Goal: Task Accomplishment & Management: Use online tool/utility

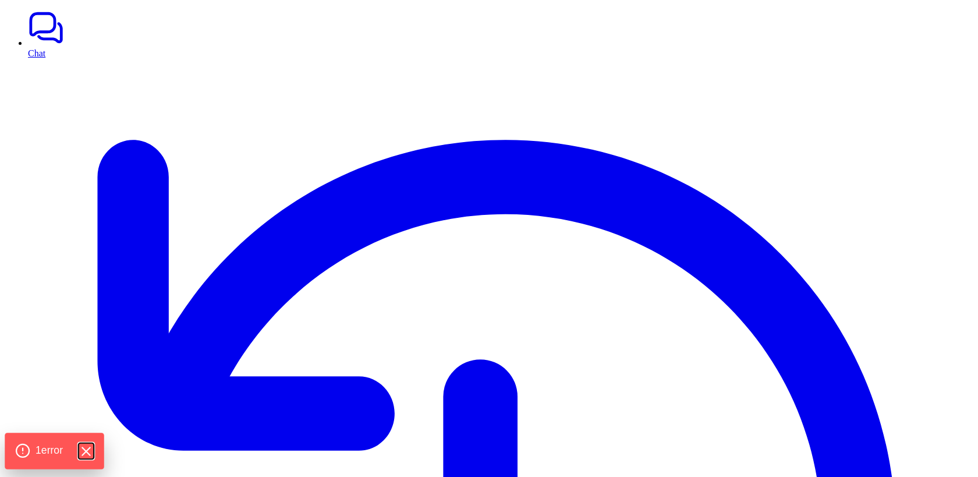
click at [87, 451] on icon "Hide Errors" at bounding box center [85, 451] width 15 height 15
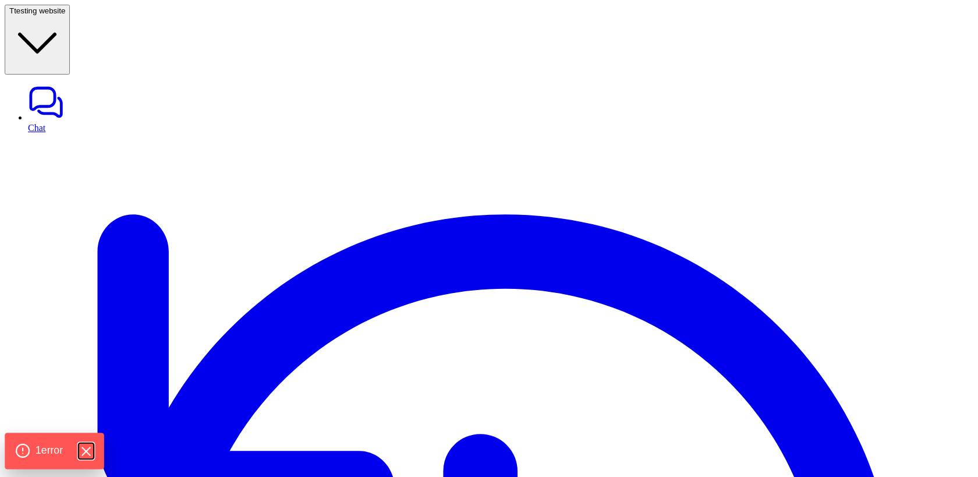
click at [89, 457] on icon "Hide Errors" at bounding box center [85, 451] width 15 height 15
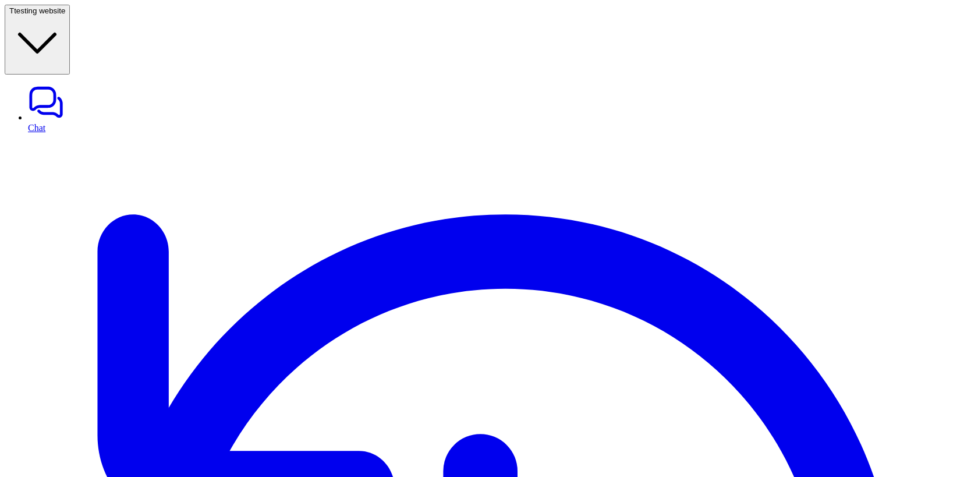
copy p "shopify_get_customer_by_email"
paste textarea "**********"
type textarea "**********"
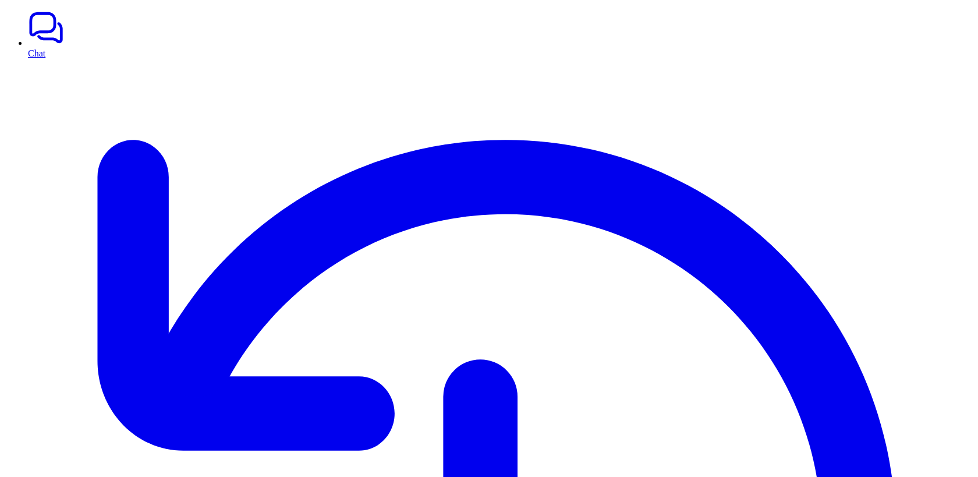
drag, startPoint x: 169, startPoint y: 34, endPoint x: 228, endPoint y: 35, distance: 59.4
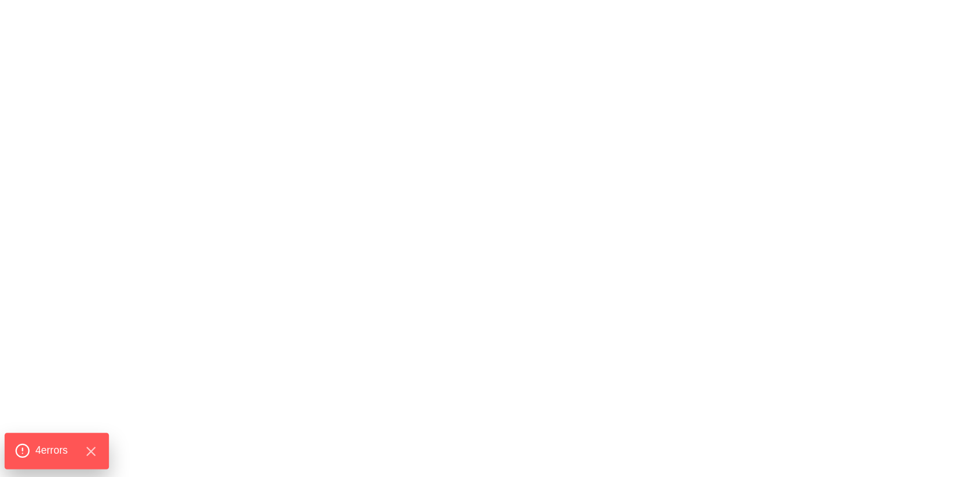
click at [62, 450] on span "4 error s" at bounding box center [52, 450] width 33 height 15
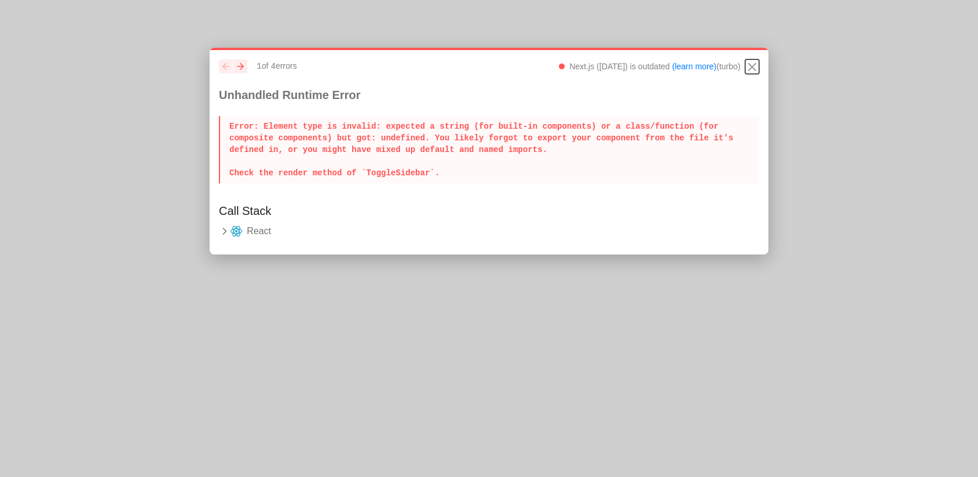
click at [753, 67] on icon "Close" at bounding box center [752, 66] width 7 height 7
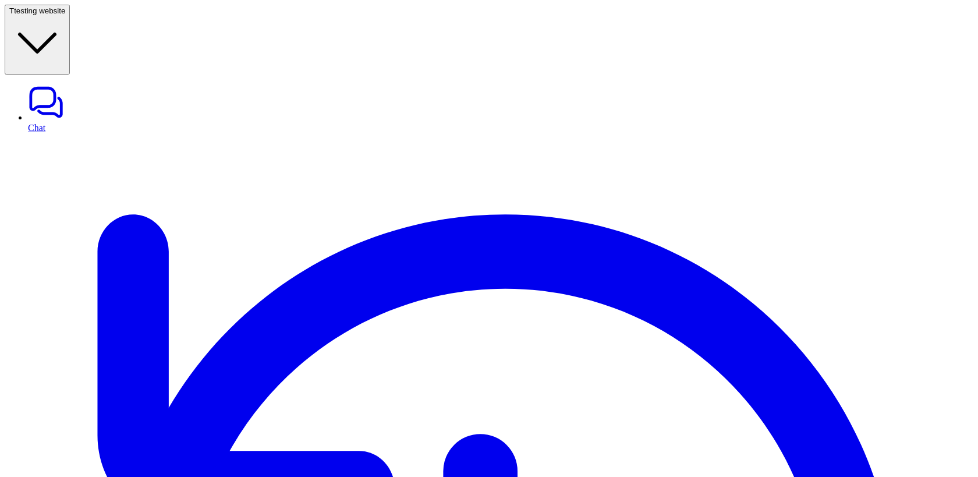
scroll to position [51, 0]
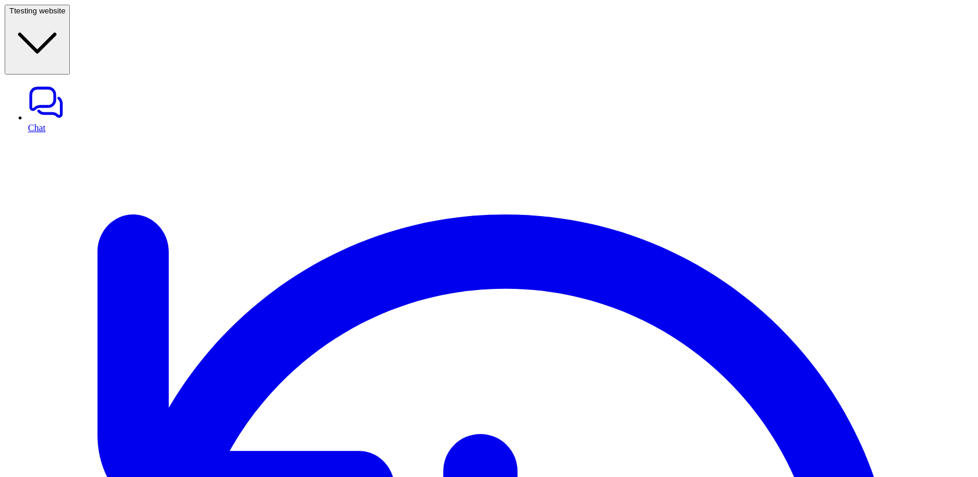
drag, startPoint x: 313, startPoint y: 191, endPoint x: 510, endPoint y: 191, distance: 196.8
drag, startPoint x: 358, startPoint y: 166, endPoint x: 497, endPoint y: 167, distance: 138.6
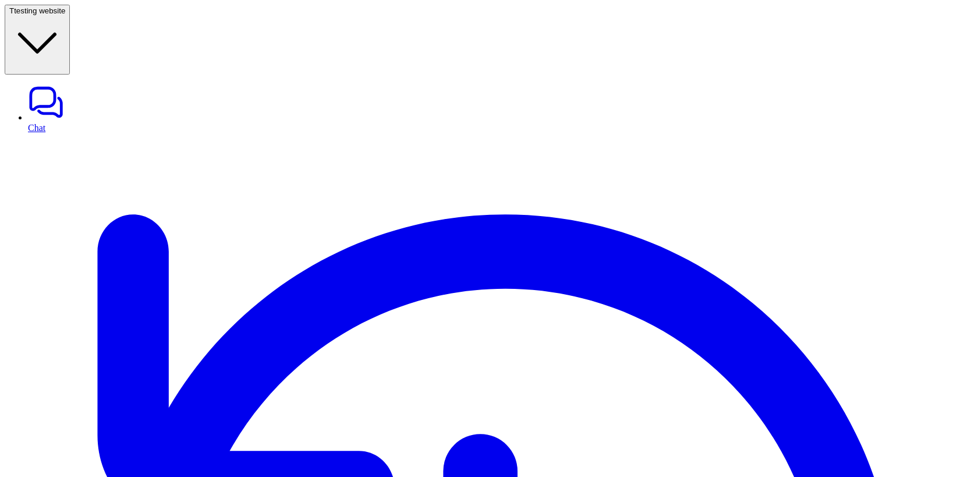
drag, startPoint x: 362, startPoint y: 170, endPoint x: 476, endPoint y: 171, distance: 114.7
drag, startPoint x: 361, startPoint y: 167, endPoint x: 473, endPoint y: 167, distance: 112.4
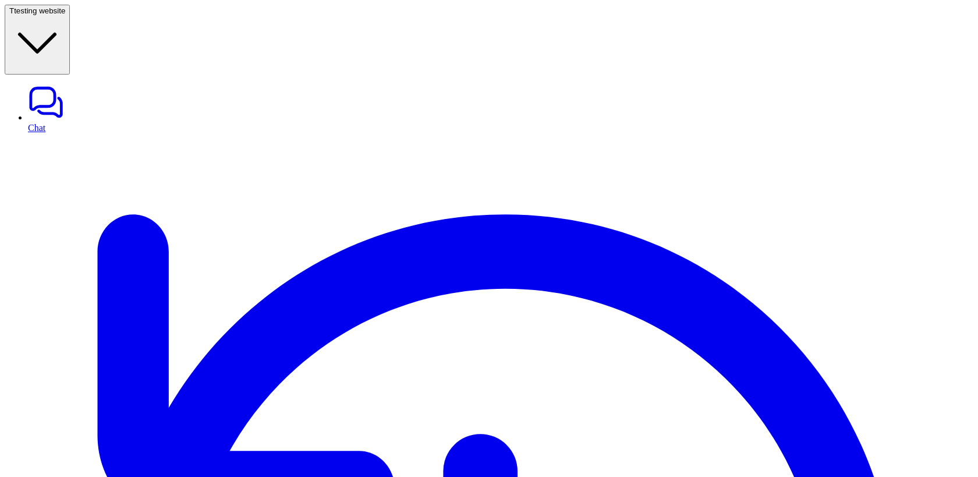
drag, startPoint x: 465, startPoint y: 171, endPoint x: 362, endPoint y: 167, distance: 102.6
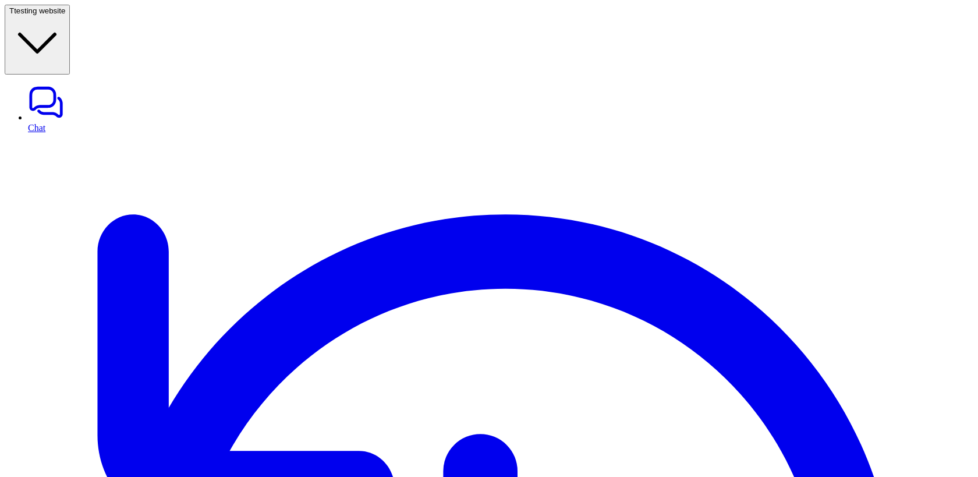
drag, startPoint x: 361, startPoint y: 172, endPoint x: 472, endPoint y: 173, distance: 111.2
drag, startPoint x: 464, startPoint y: 172, endPoint x: 365, endPoint y: 170, distance: 98.4
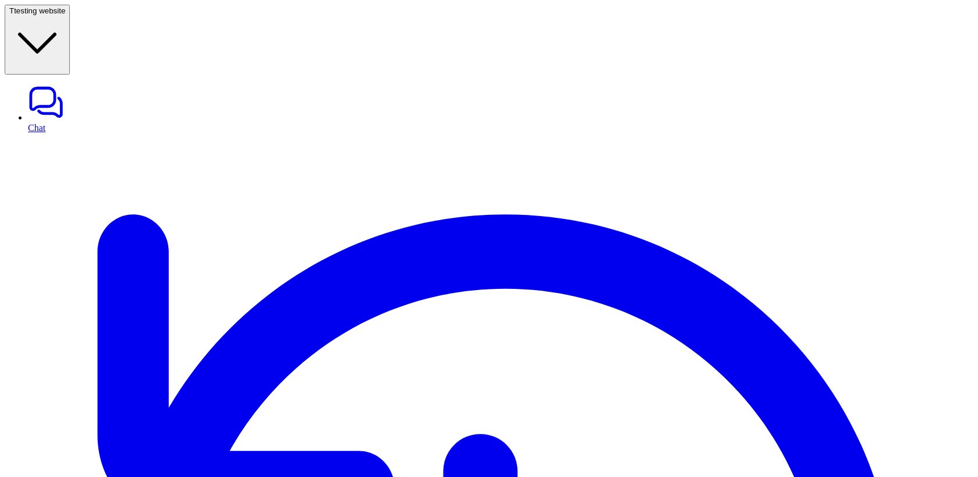
drag, startPoint x: 313, startPoint y: 191, endPoint x: 525, endPoint y: 186, distance: 212.0
drag, startPoint x: 462, startPoint y: 170, endPoint x: 369, endPoint y: 162, distance: 93.5
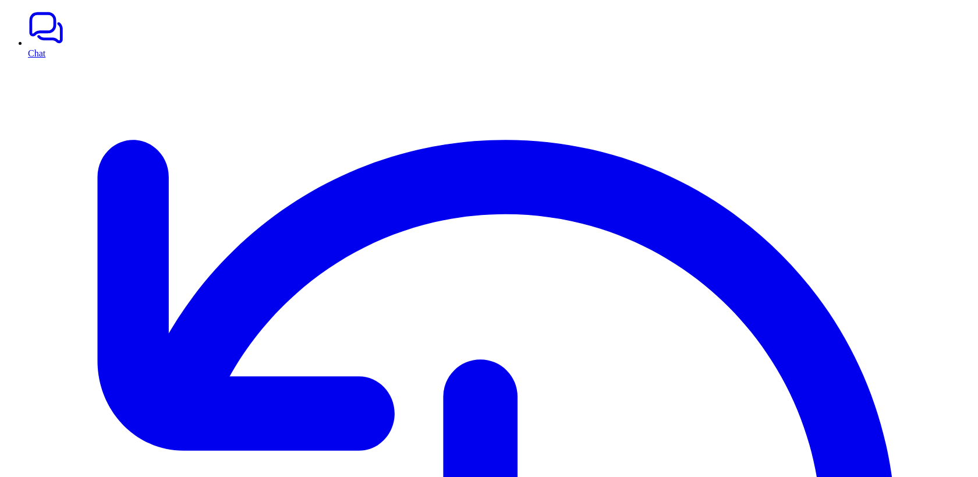
drag, startPoint x: 705, startPoint y: 175, endPoint x: 678, endPoint y: 179, distance: 26.5
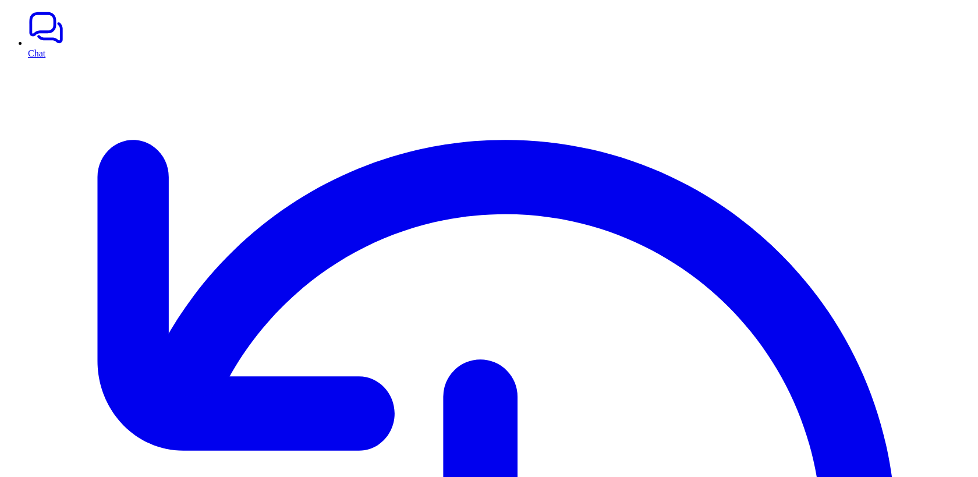
scroll to position [596, 0]
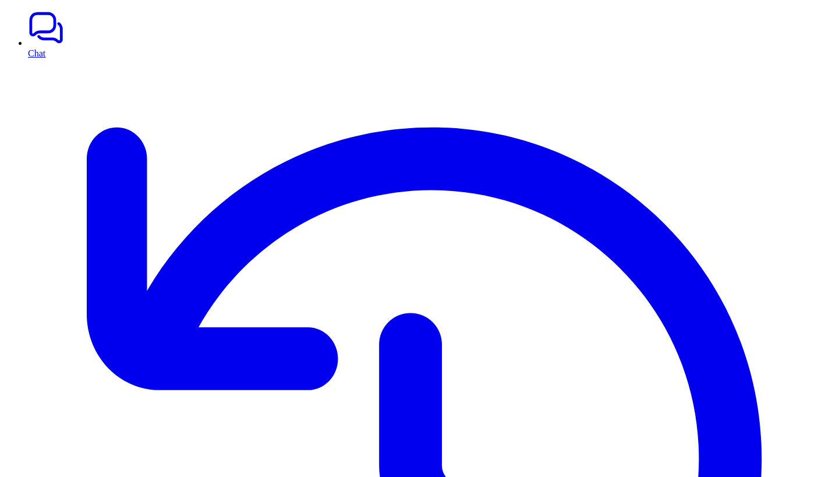
scroll to position [130, 0]
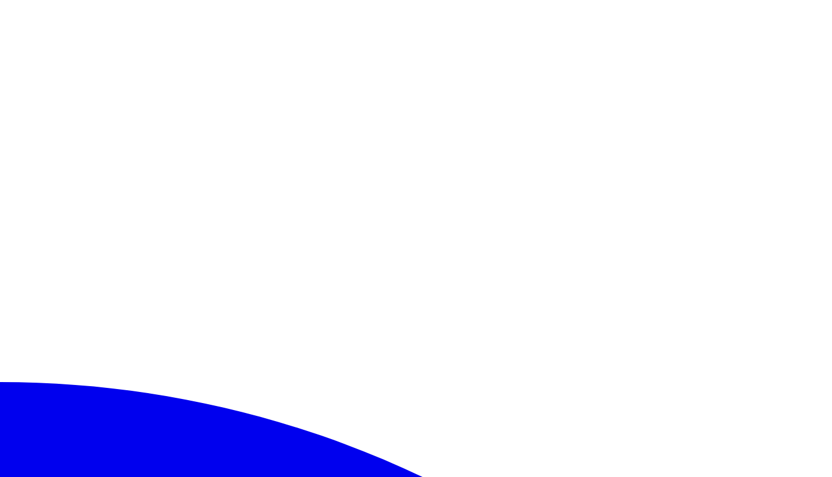
scroll to position [117, 0]
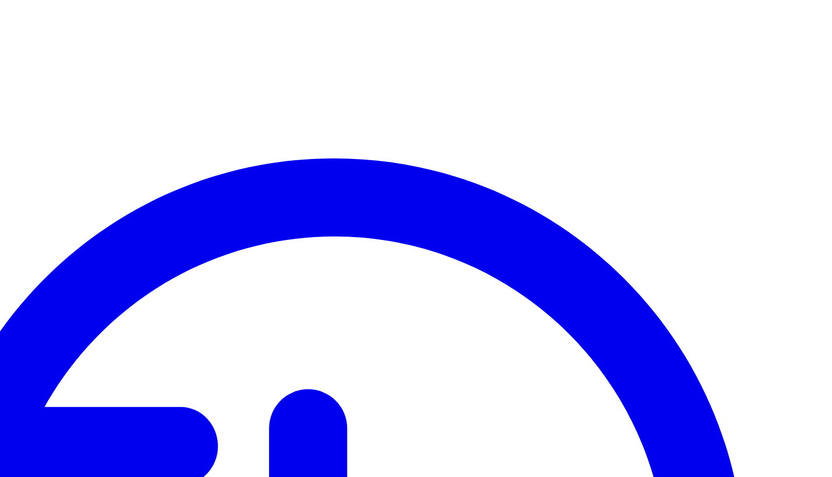
drag, startPoint x: 522, startPoint y: 54, endPoint x: 401, endPoint y: 118, distance: 137.0
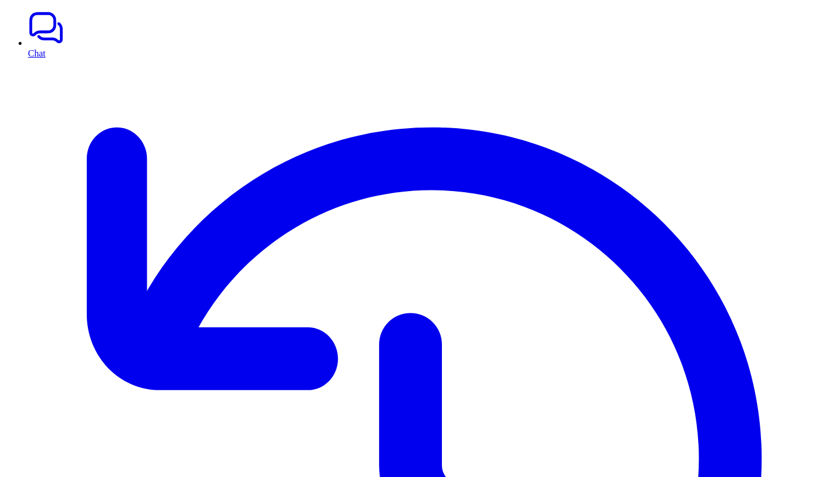
scroll to position [0, 0]
